Goal: Find specific page/section: Find specific page/section

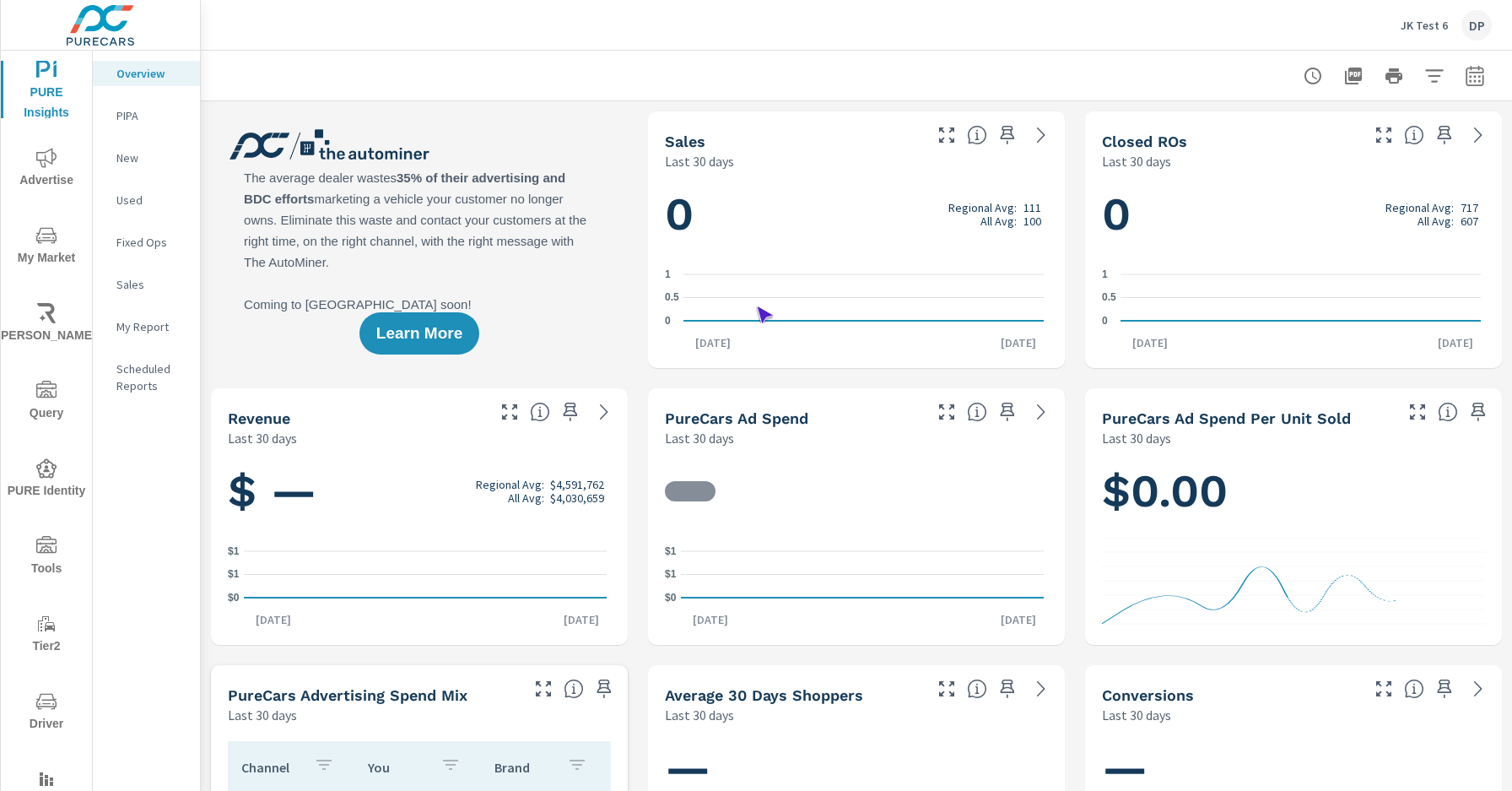
scroll to position [1, 0]
click at [43, 713] on span "Driver" at bounding box center [46, 712] width 81 height 43
